Goal: Communication & Community: Answer question/provide support

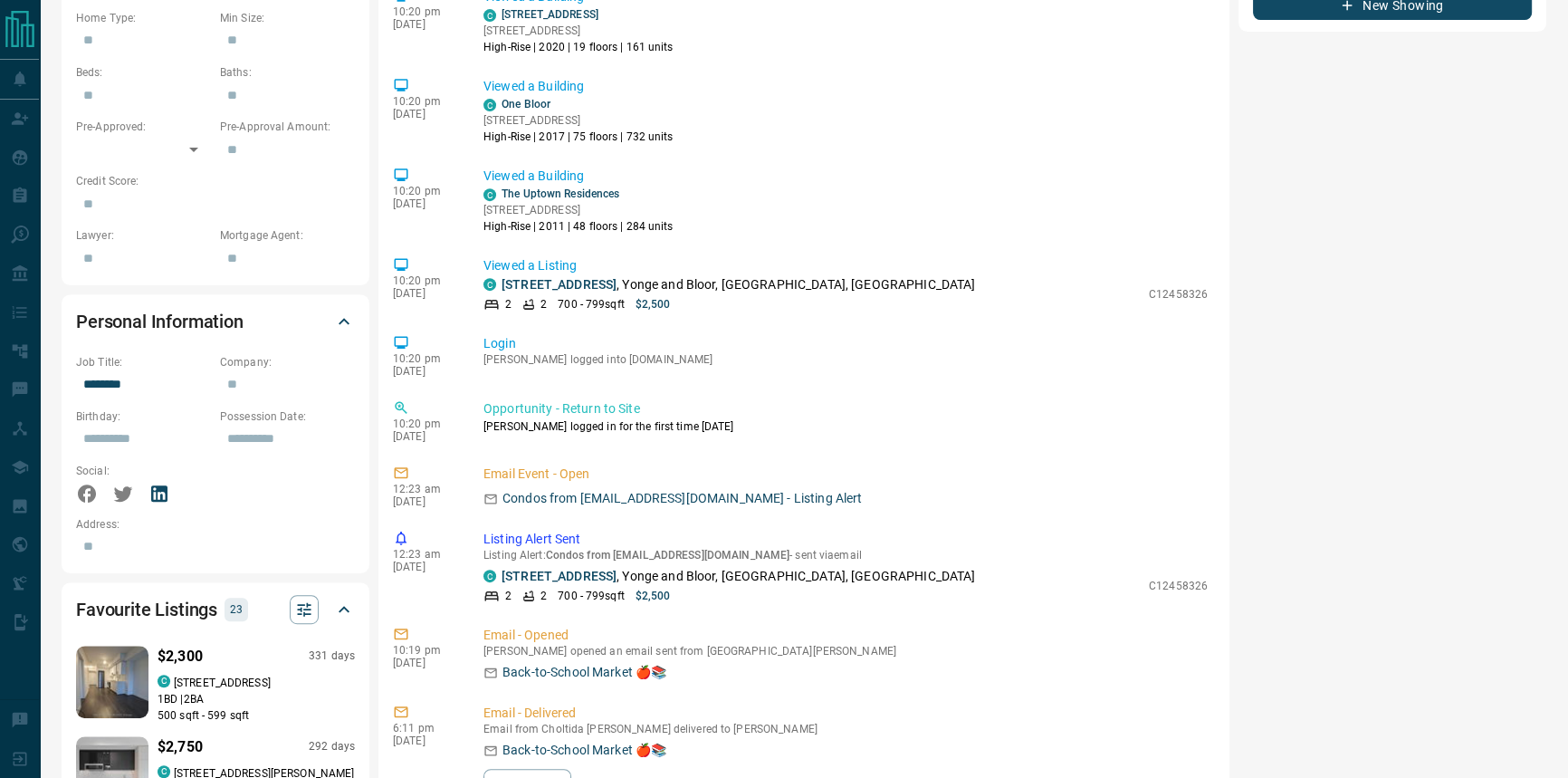
scroll to position [987, 0]
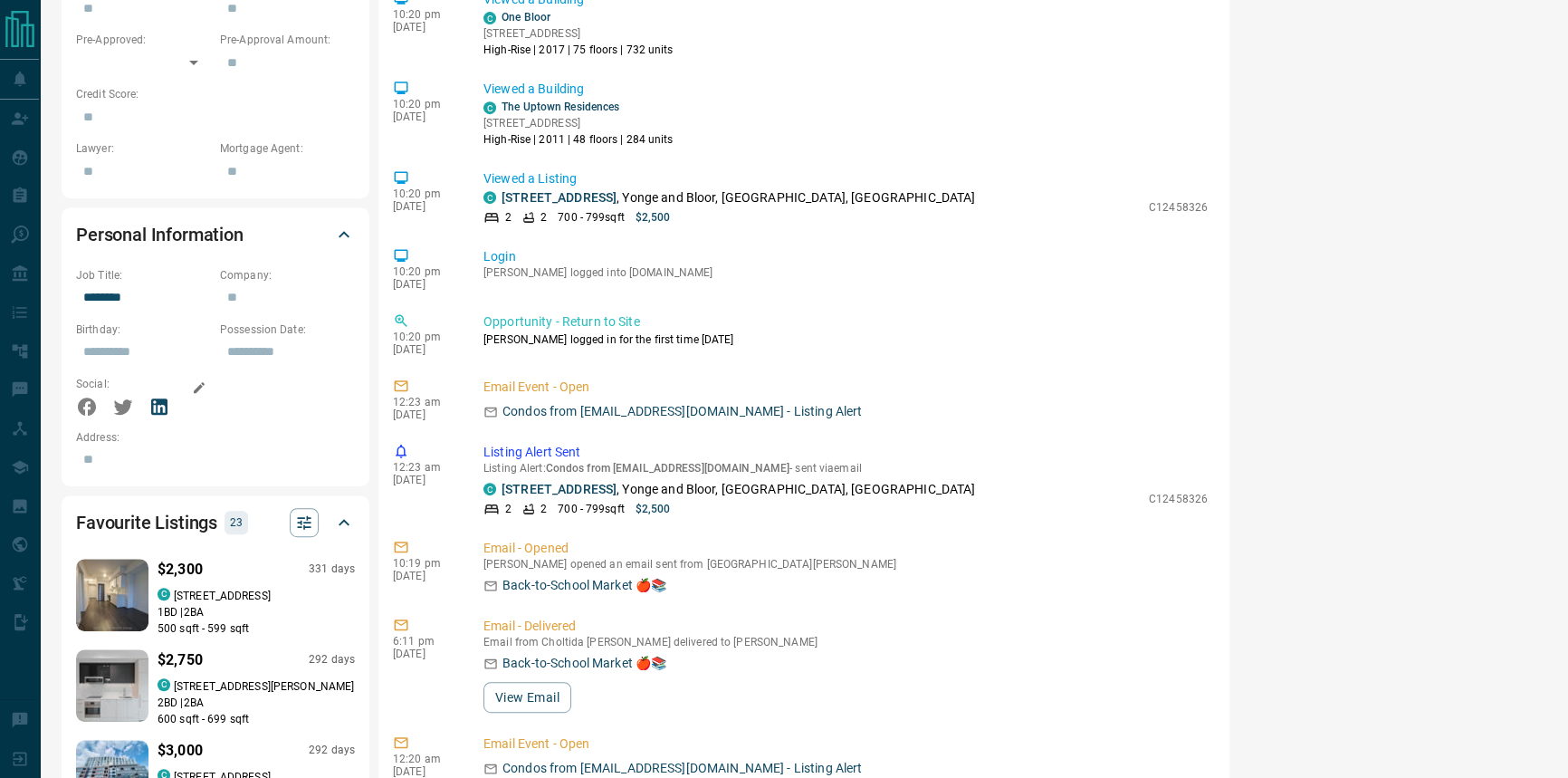
click at [153, 398] on icon at bounding box center [159, 405] width 16 height 16
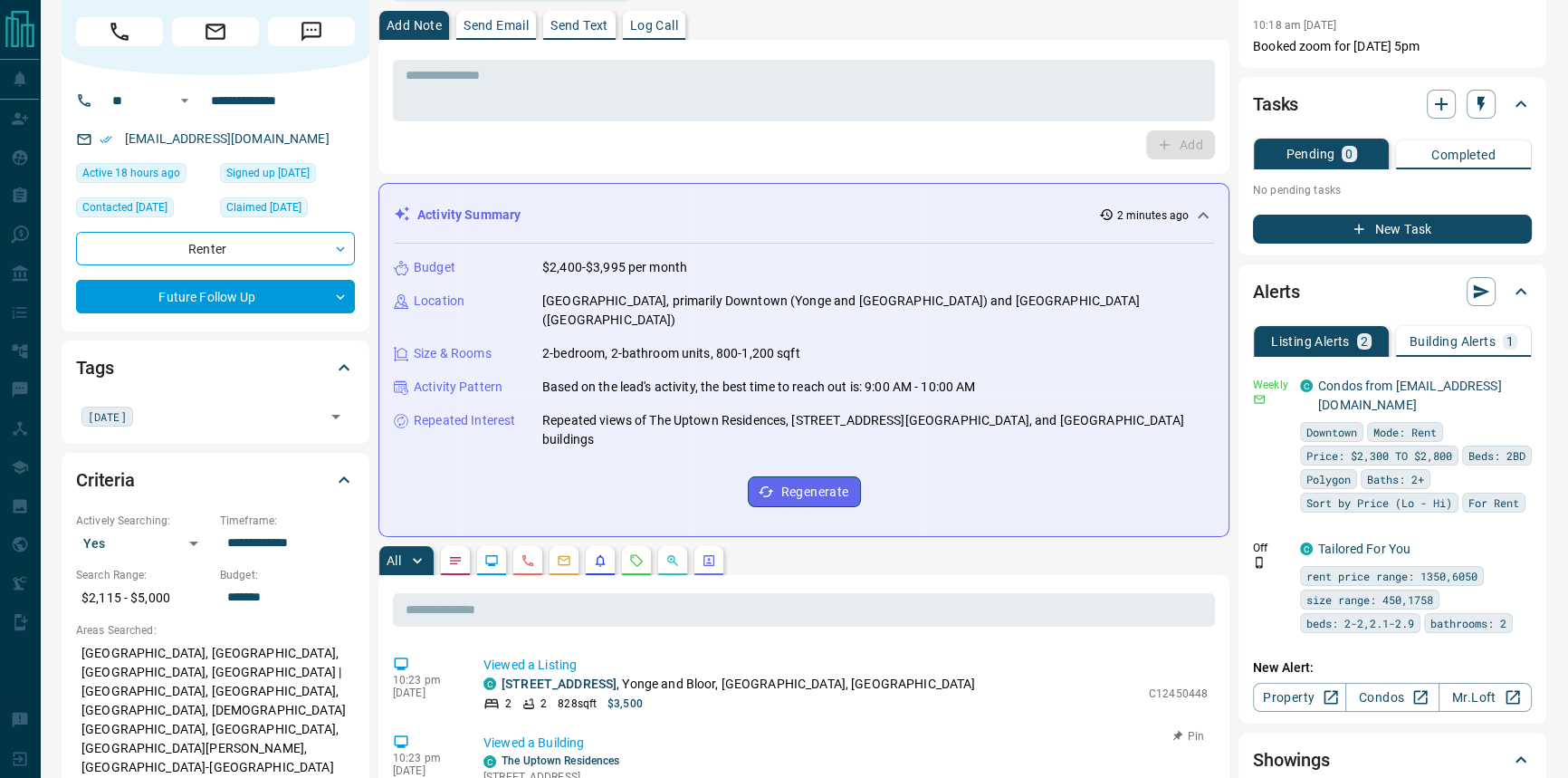
scroll to position [0, 0]
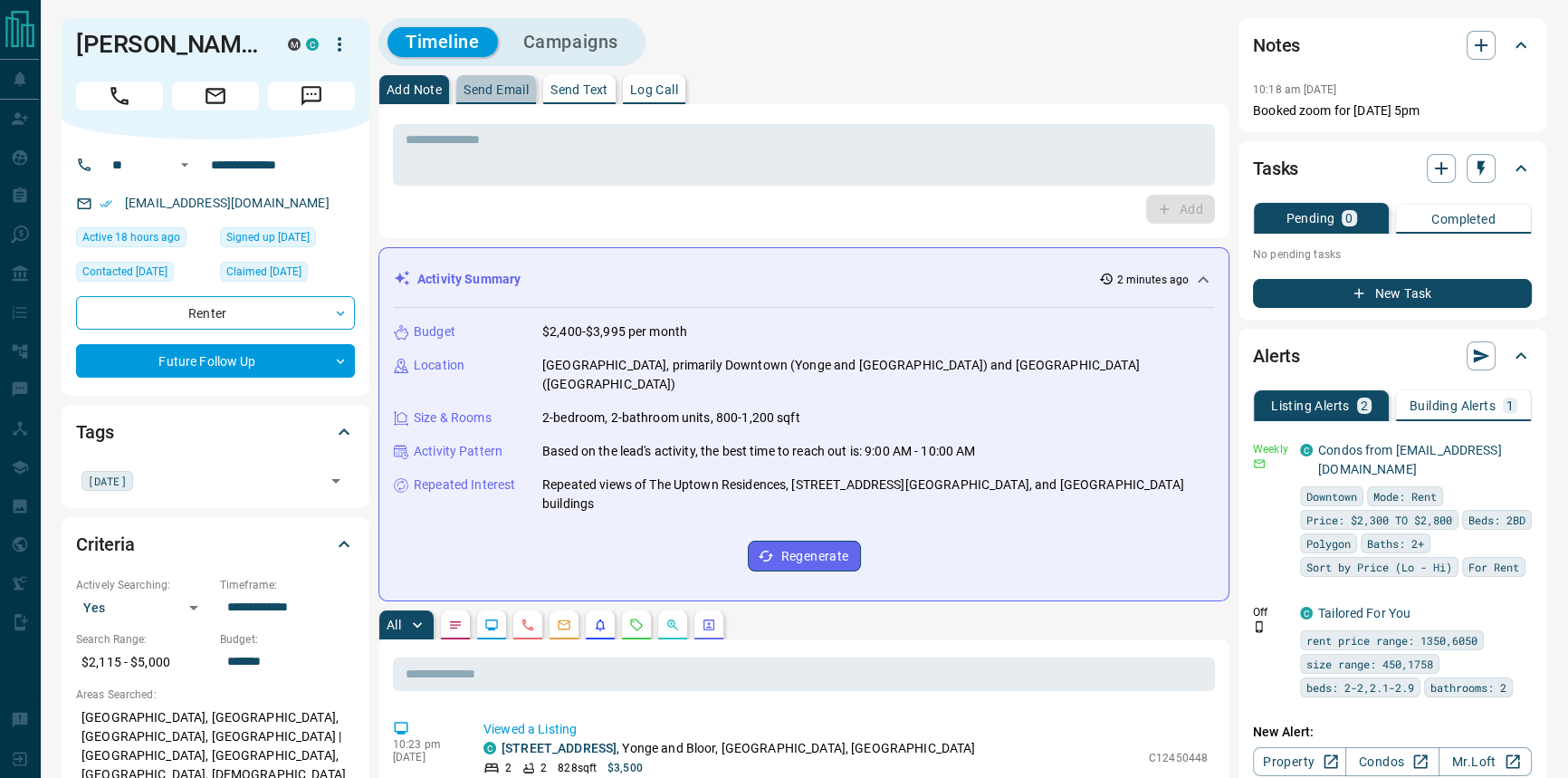
click at [497, 81] on button "Send Email" at bounding box center [496, 89] width 80 height 29
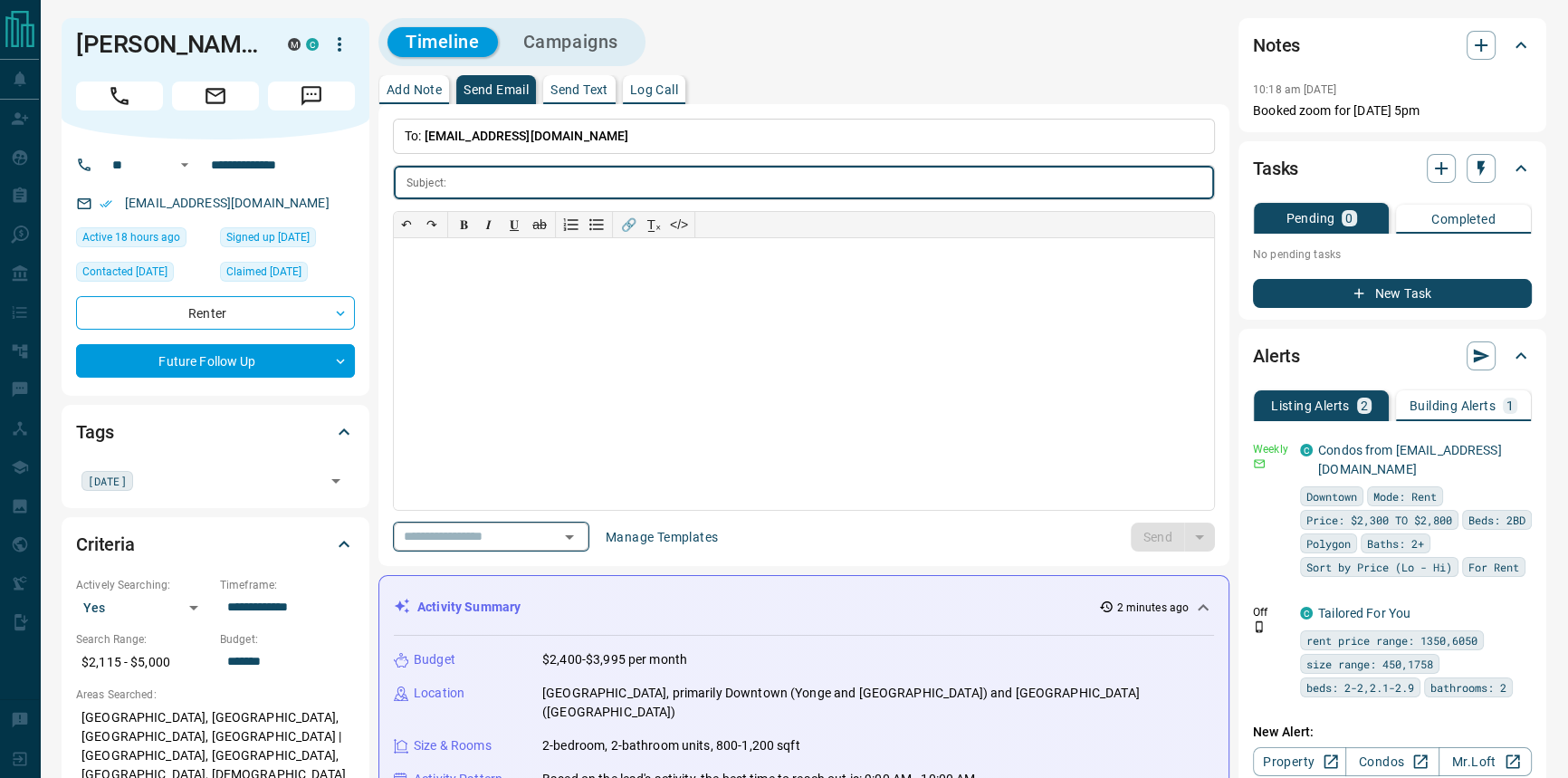
click at [580, 533] on icon "Open" at bounding box center [569, 536] width 22 height 22
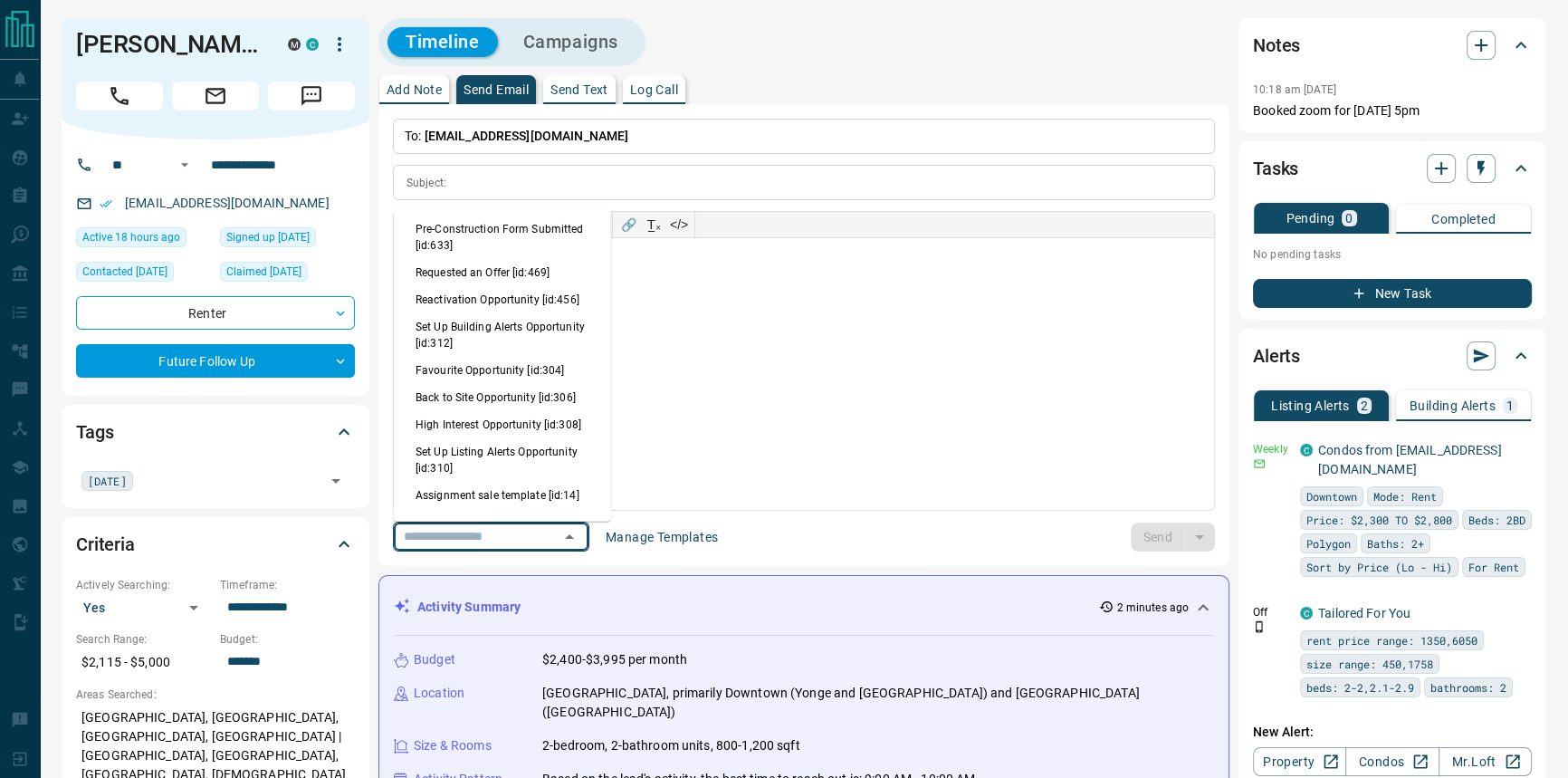
scroll to position [1151, 0]
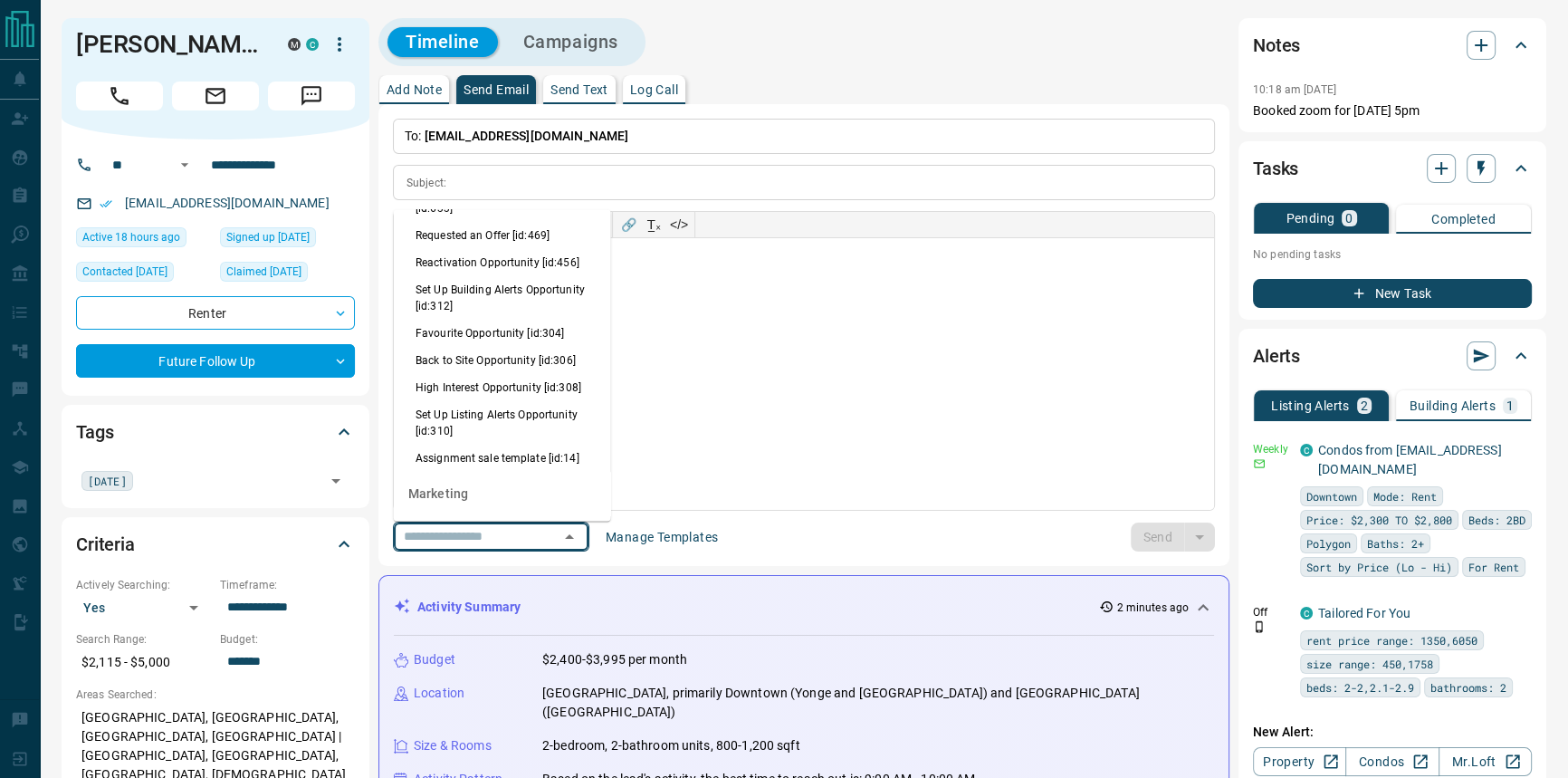
click at [534, 353] on li "Back to Site Opportunity [id:306]" at bounding box center [502, 361] width 217 height 27
type input "**********"
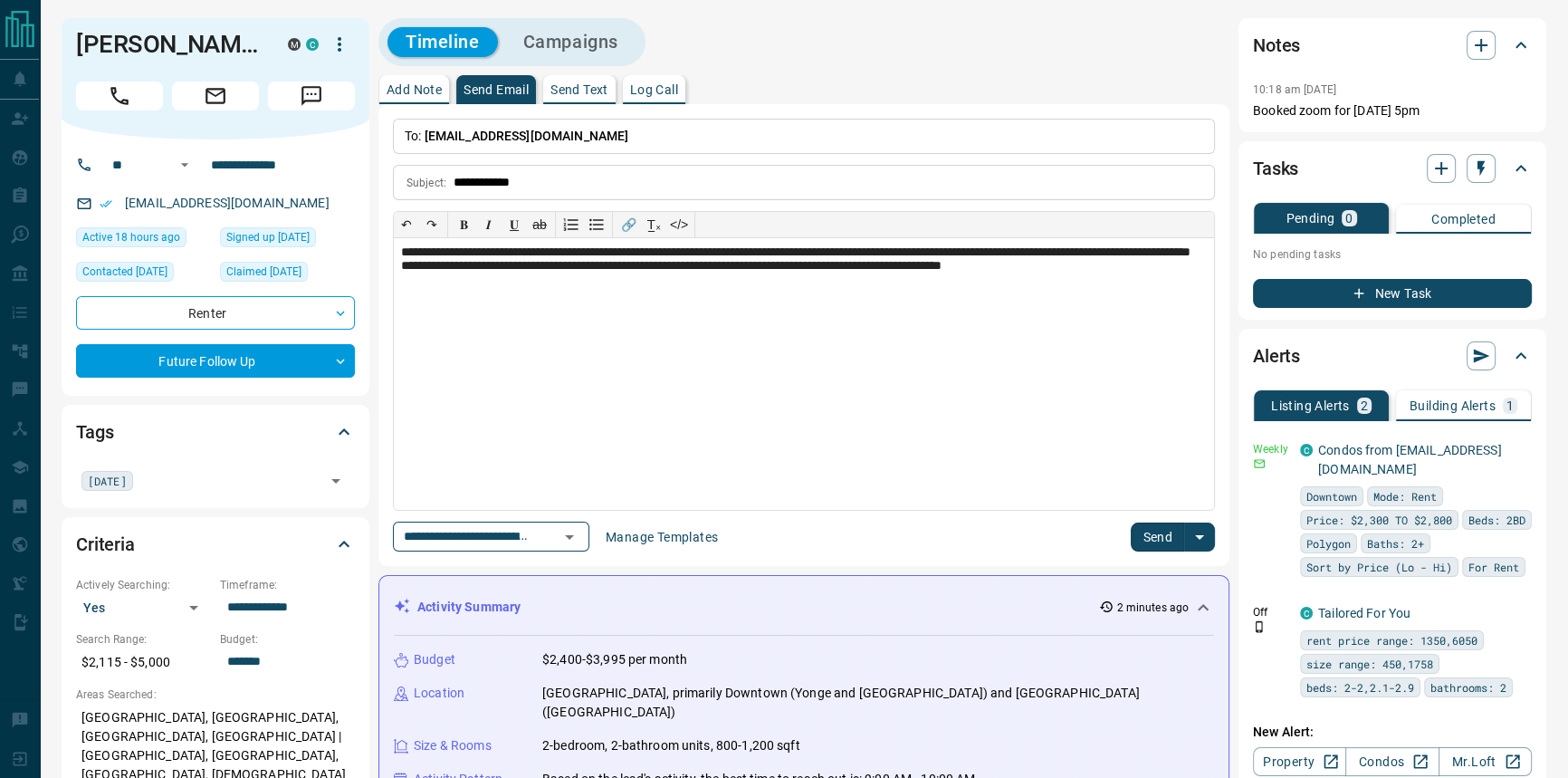
click at [1164, 540] on button "Send" at bounding box center [1157, 536] width 54 height 29
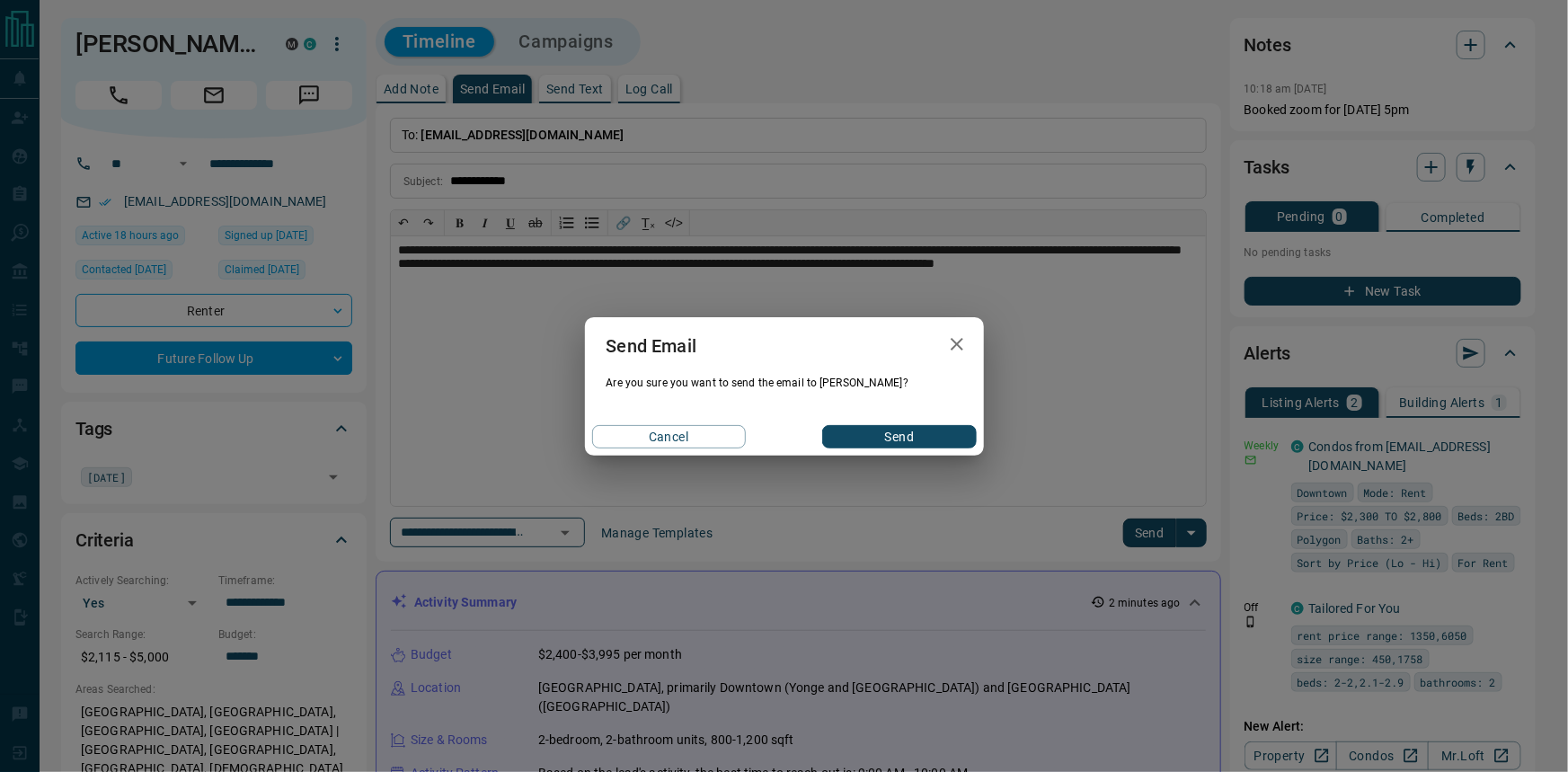
click at [827, 423] on div "Cancel Send" at bounding box center [784, 437] width 399 height 37
click at [846, 442] on button "Send" at bounding box center [899, 436] width 154 height 23
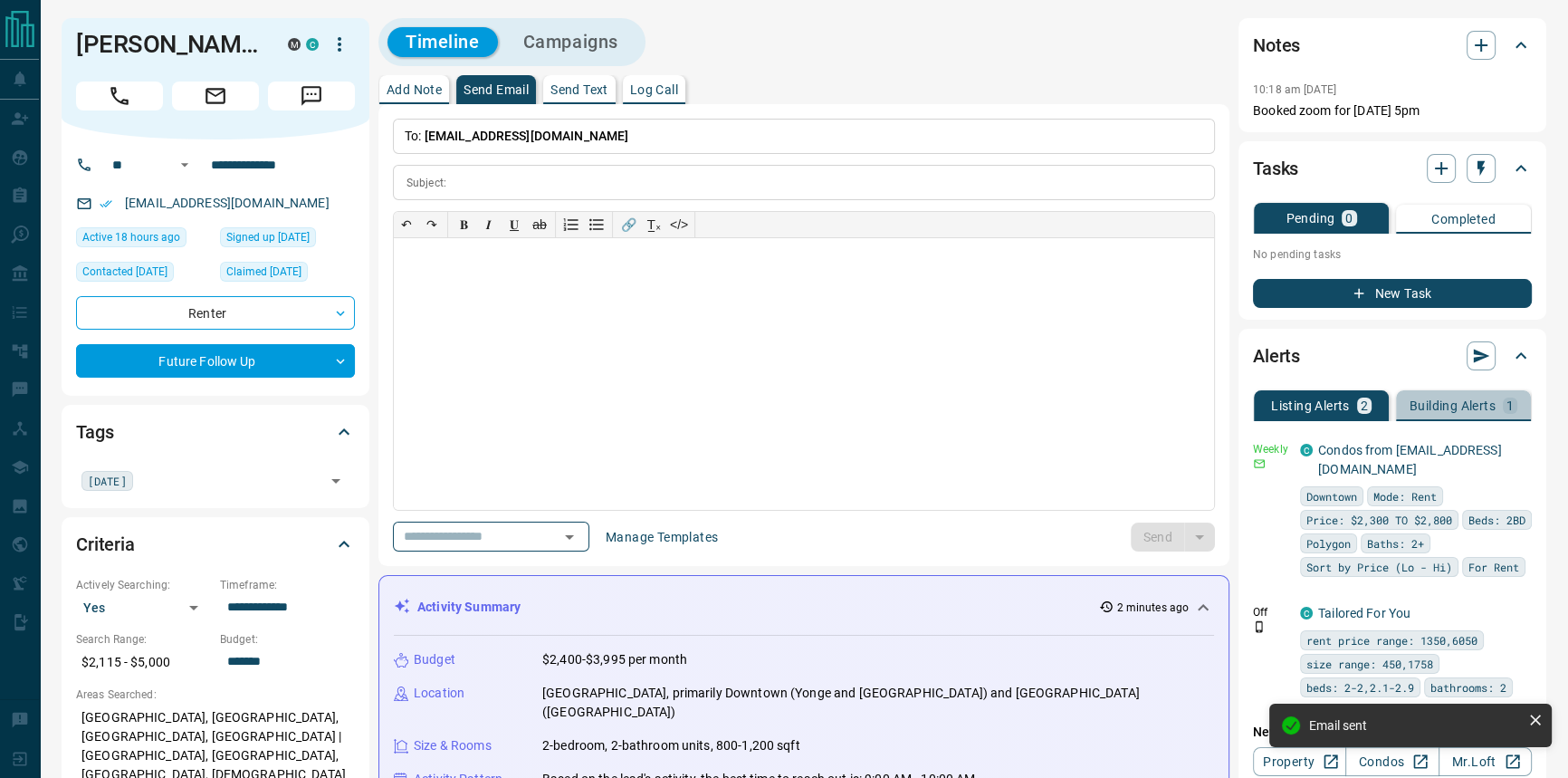
click at [1525, 406] on button "Building Alerts 1" at bounding box center [1463, 405] width 135 height 31
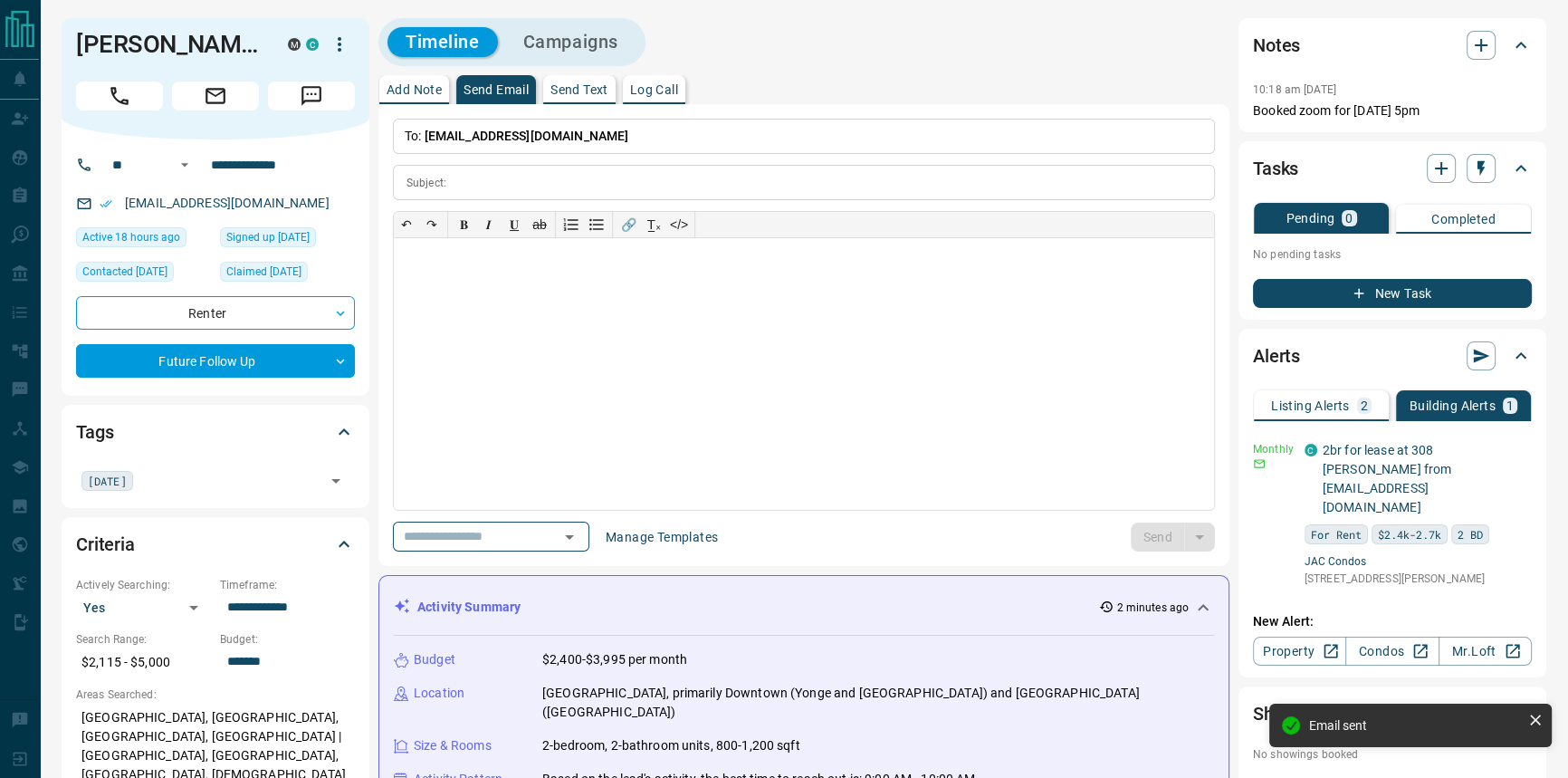
click at [1371, 410] on button "Listing Alerts 2" at bounding box center [1321, 405] width 135 height 31
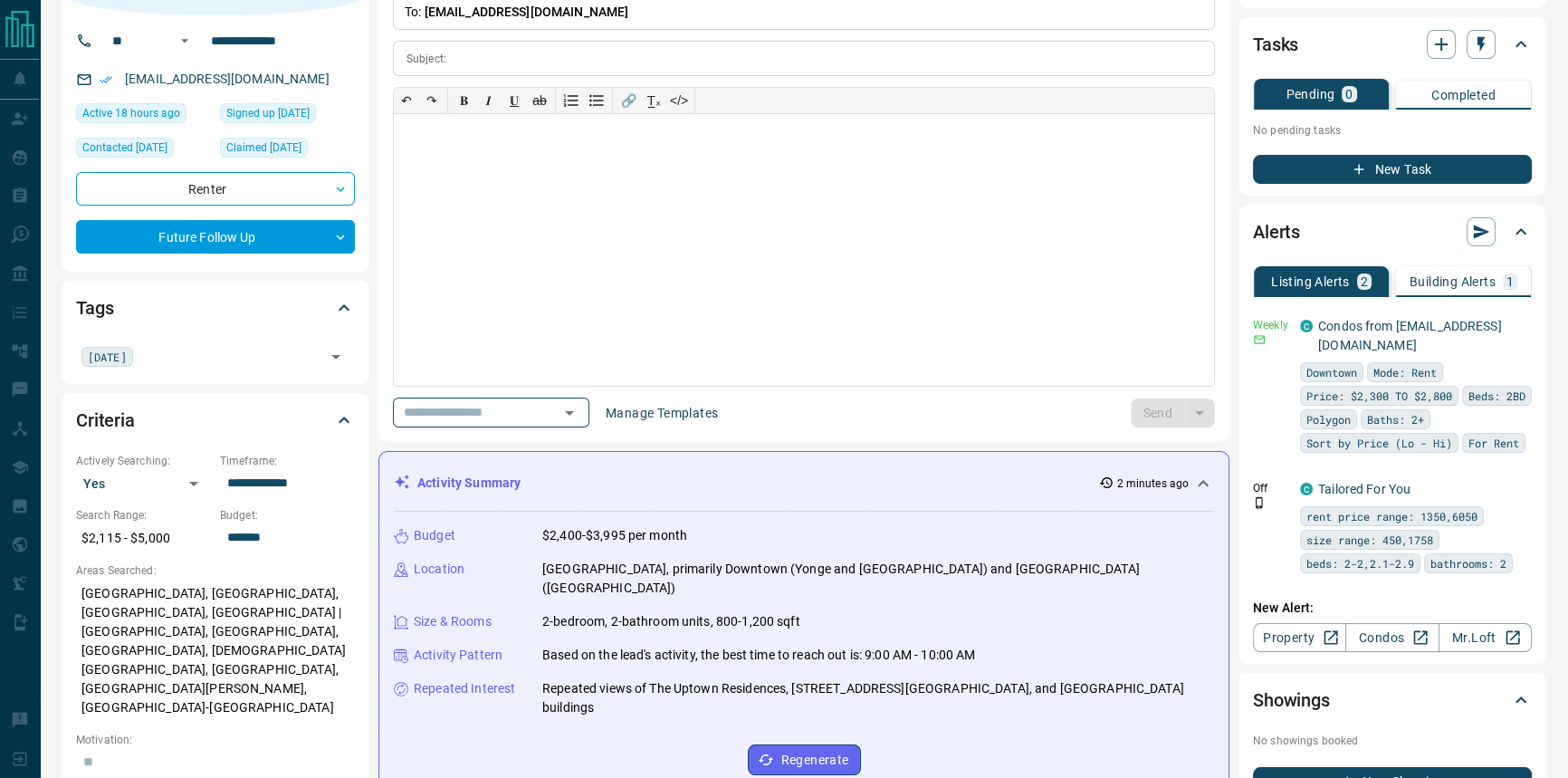
scroll to position [0, 0]
